Goal: Information Seeking & Learning: Learn about a topic

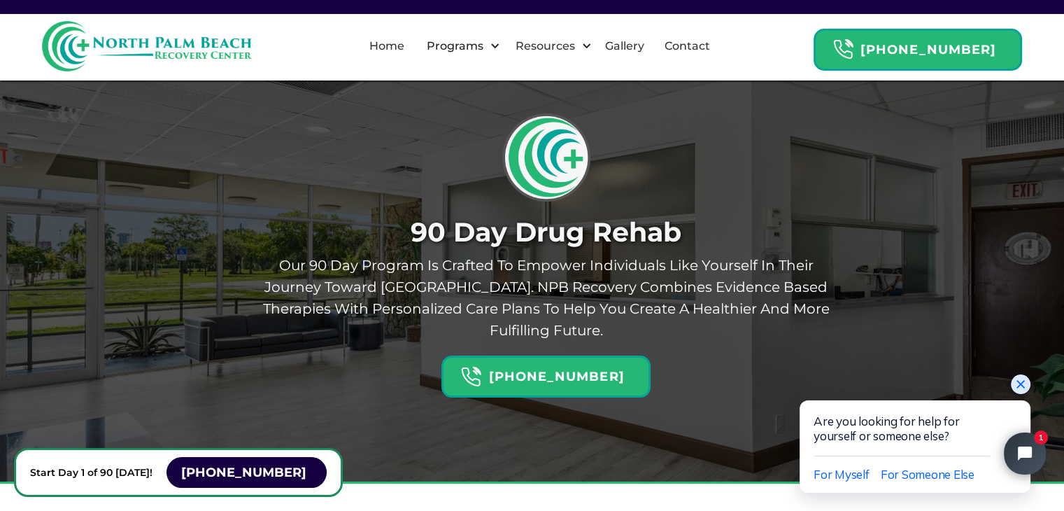
click at [1021, 389] on icon "Close chat widget" at bounding box center [1021, 384] width 14 height 14
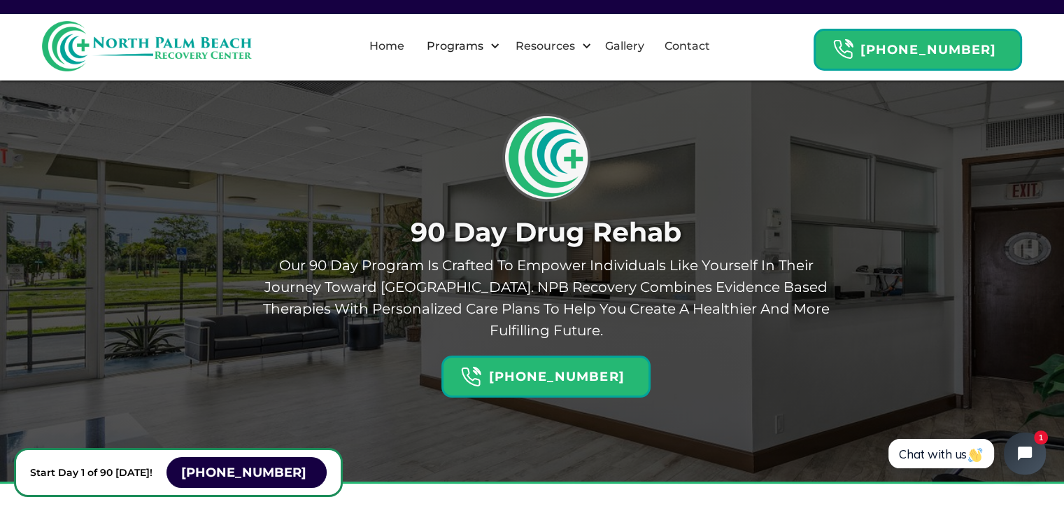
click at [486, 314] on p "our 90 day program is crafted to empower individuals like yourself in their jou…" at bounding box center [546, 298] width 581 height 87
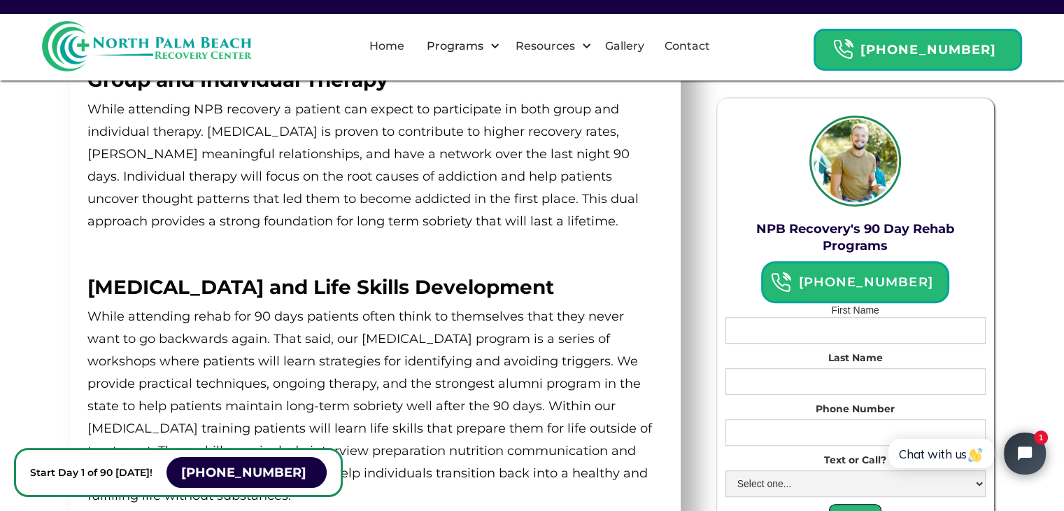
scroll to position [350, 0]
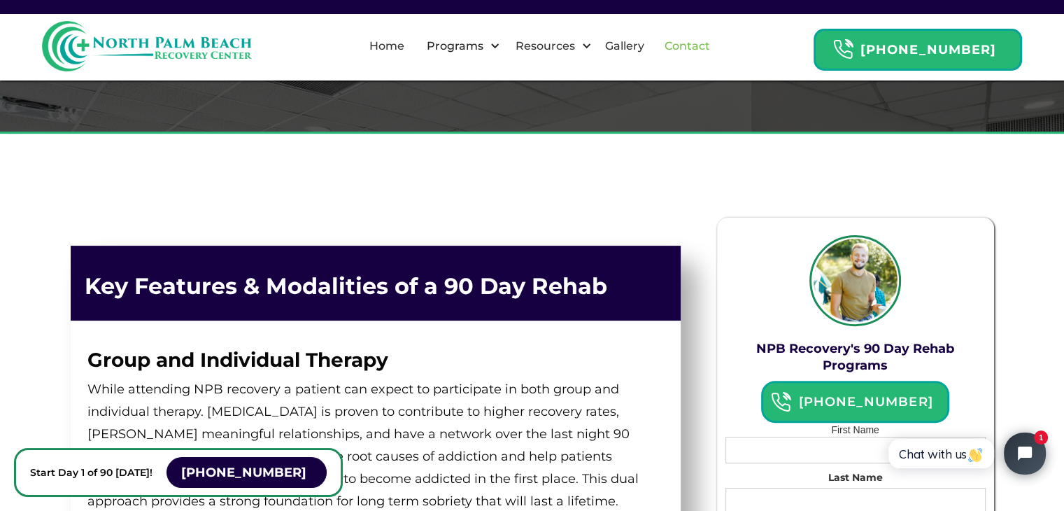
click at [700, 51] on link "Contact" at bounding box center [687, 46] width 62 height 45
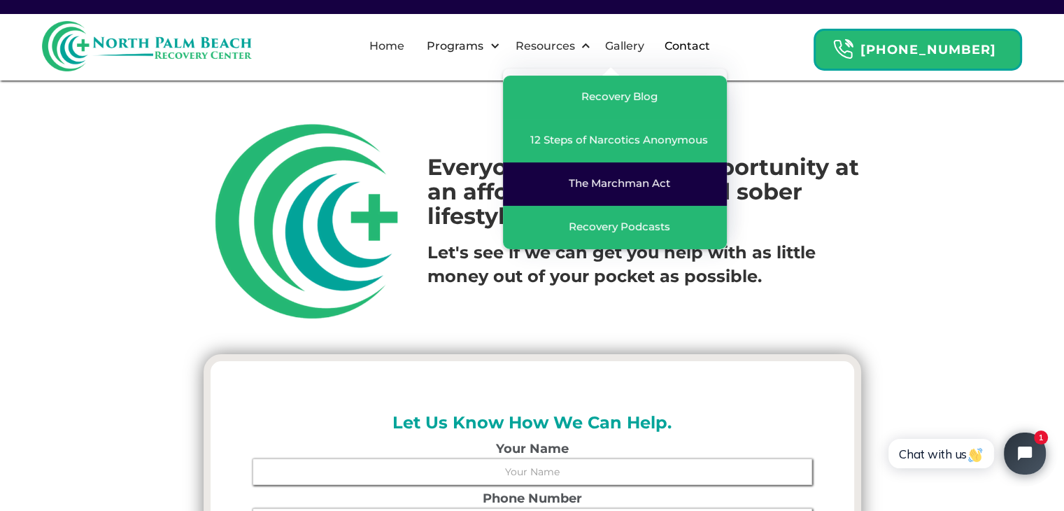
click at [607, 178] on div "The Marchman Act" at bounding box center [619, 183] width 101 height 14
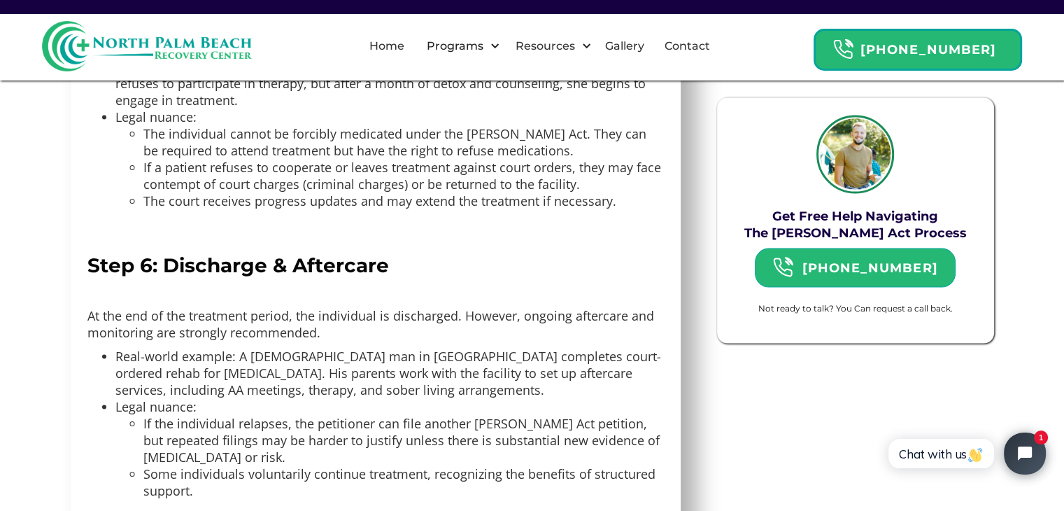
scroll to position [2681, 0]
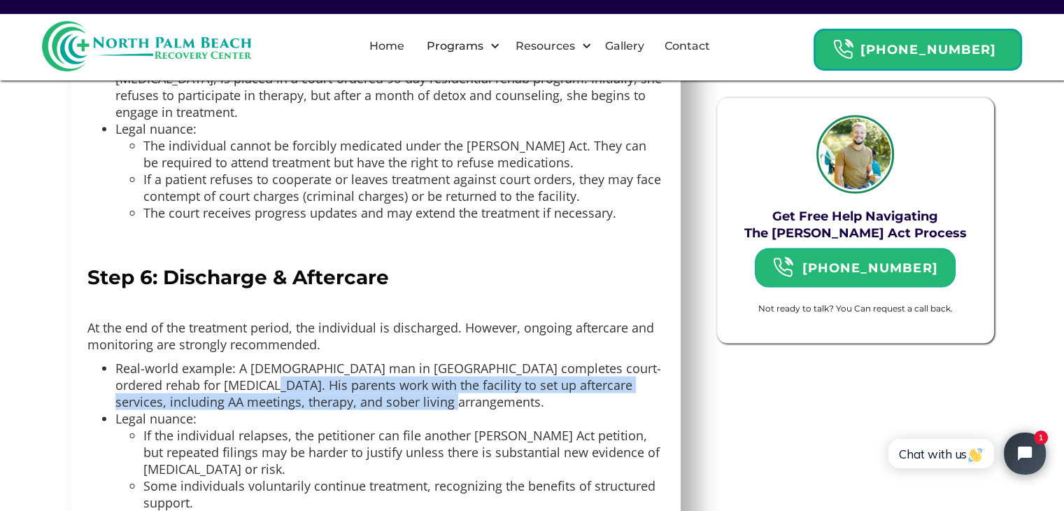
drag, startPoint x: 249, startPoint y: 350, endPoint x: 627, endPoint y: 366, distance: 378.1
click at [627, 366] on li "Real-world example: A 35-year-old man in Sarasota completes court-ordered rehab…" at bounding box center [389, 385] width 548 height 50
click at [506, 360] on li "Real-world example: A 35-year-old man in Sarasota completes court-ordered rehab…" at bounding box center [389, 385] width 548 height 50
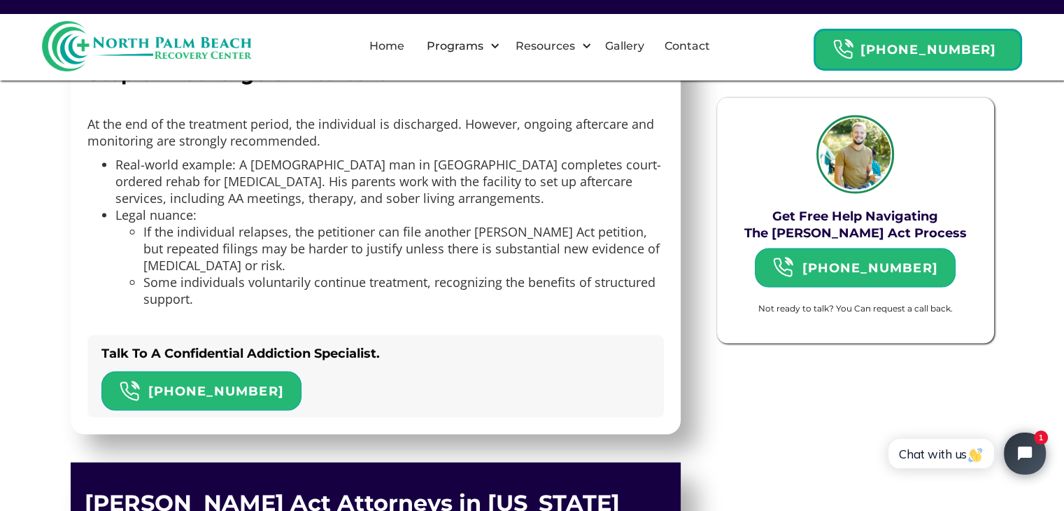
scroll to position [2891, 0]
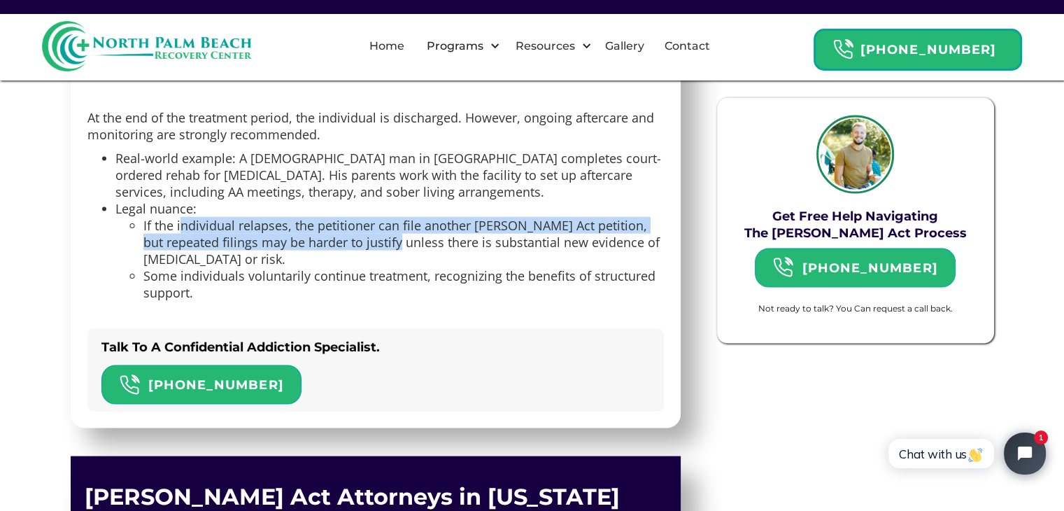
drag, startPoint x: 179, startPoint y: 191, endPoint x: 432, endPoint y: 197, distance: 253.3
click at [420, 217] on li "If the individual relapses, the petitioner can file another Marchman Act petiti…" at bounding box center [403, 242] width 520 height 50
click at [401, 217] on li "If the individual relapses, the petitioner can file another Marchman Act petiti…" at bounding box center [403, 242] width 520 height 50
click at [409, 217] on li "If the individual relapses, the petitioner can file another Marchman Act petiti…" at bounding box center [403, 242] width 520 height 50
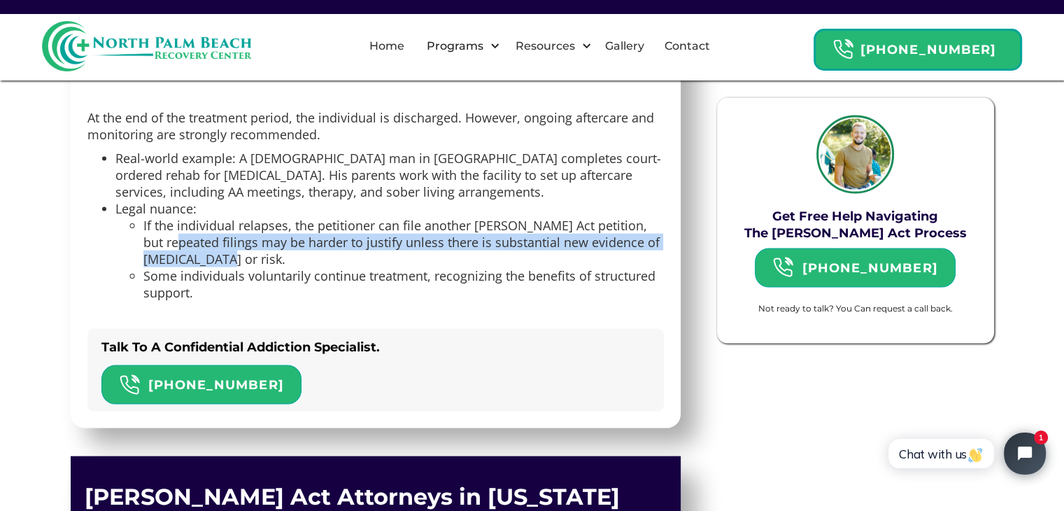
drag, startPoint x: 187, startPoint y: 211, endPoint x: 537, endPoint y: 222, distance: 349.3
click at [537, 222] on li "If the individual relapses, the petitioner can file another Marchman Act petiti…" at bounding box center [403, 242] width 520 height 50
click at [530, 217] on li "If the individual relapses, the petitioner can file another Marchman Act petiti…" at bounding box center [403, 242] width 520 height 50
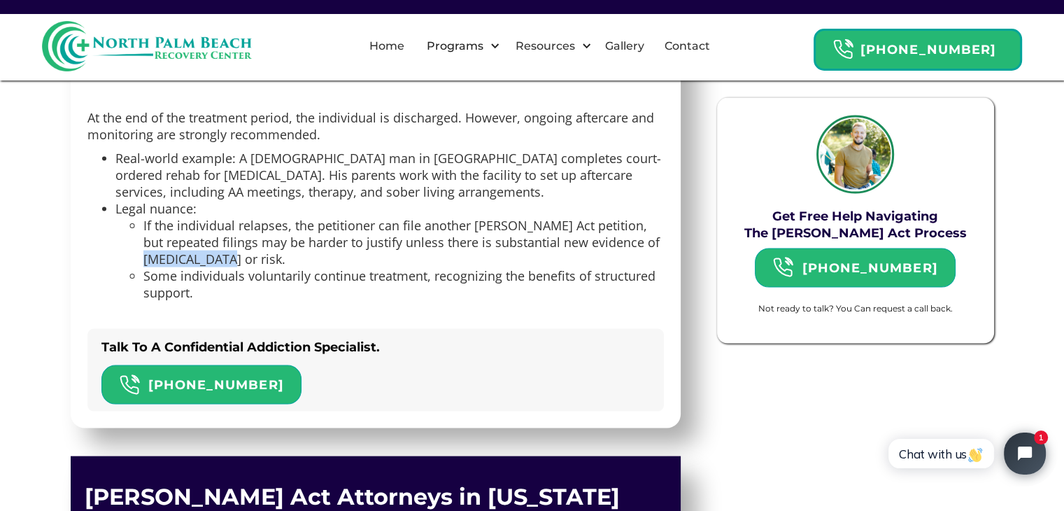
drag, startPoint x: 145, startPoint y: 224, endPoint x: 267, endPoint y: 223, distance: 122.4
click at [267, 223] on li "If the individual relapses, the petitioner can file another Marchman Act petiti…" at bounding box center [403, 242] width 520 height 50
click at [235, 267] on li "Some individuals voluntarily continue treatment, recognizing the benefits of st…" at bounding box center [403, 284] width 520 height 34
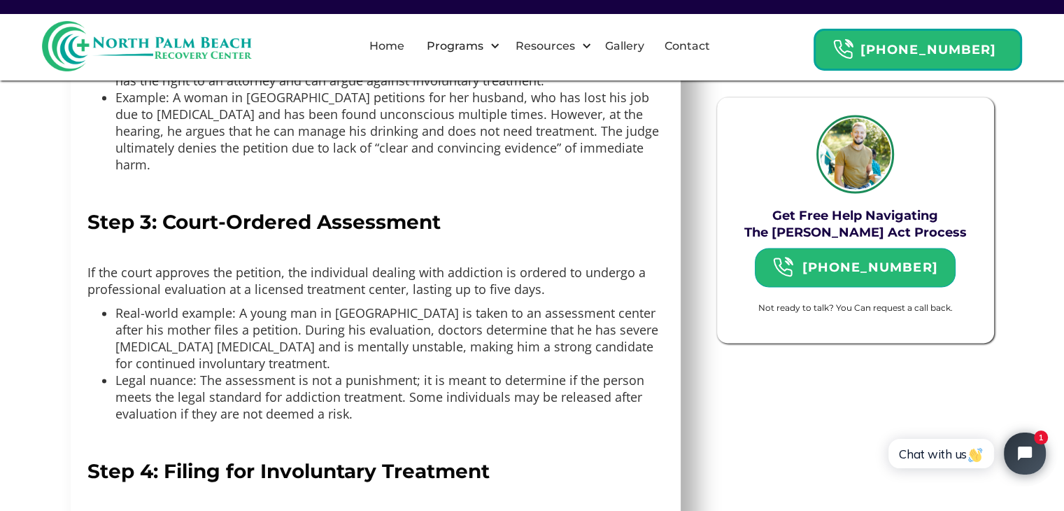
scroll to position [1701, 0]
